Goal: Task Accomplishment & Management: Complete application form

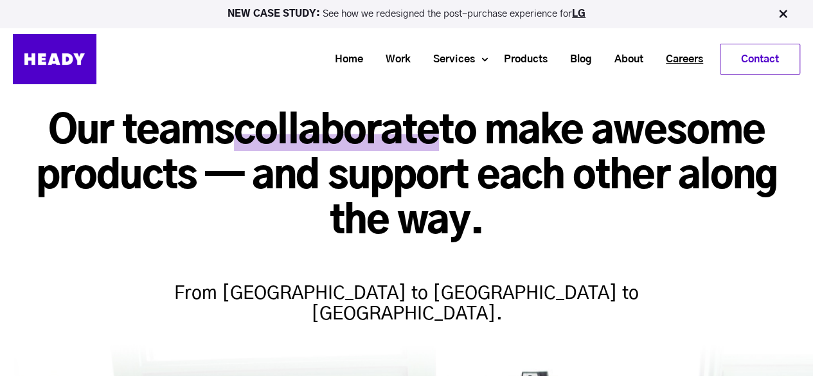
click at [676, 56] on link "Careers" at bounding box center [680, 60] width 60 height 24
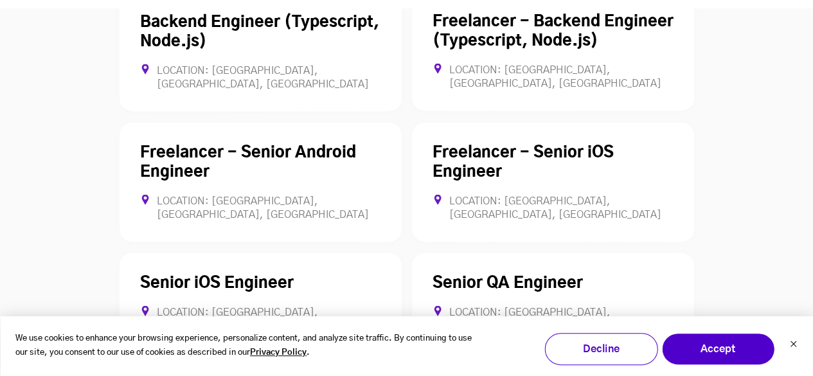
scroll to position [3730, 0]
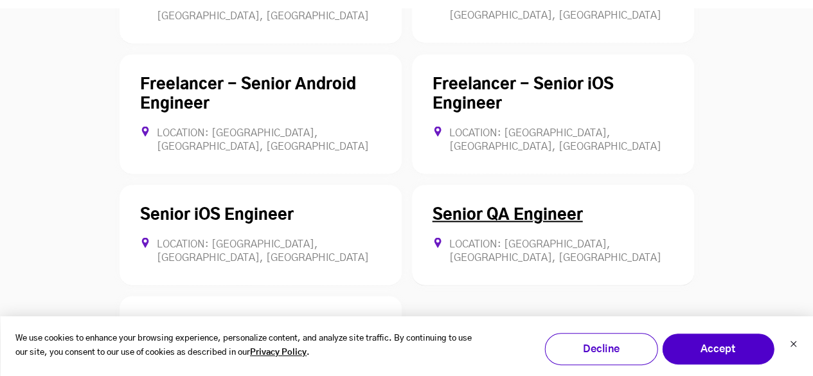
click at [535, 208] on link "Senior QA Engineer" at bounding box center [508, 215] width 150 height 15
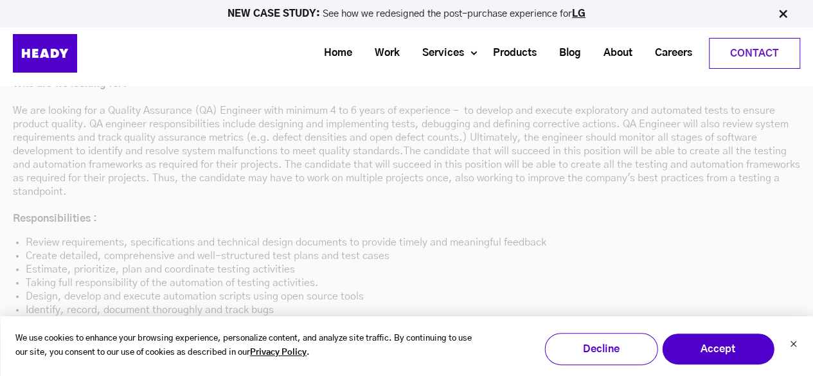
scroll to position [3552, 0]
